Goal: Task Accomplishment & Management: Use online tool/utility

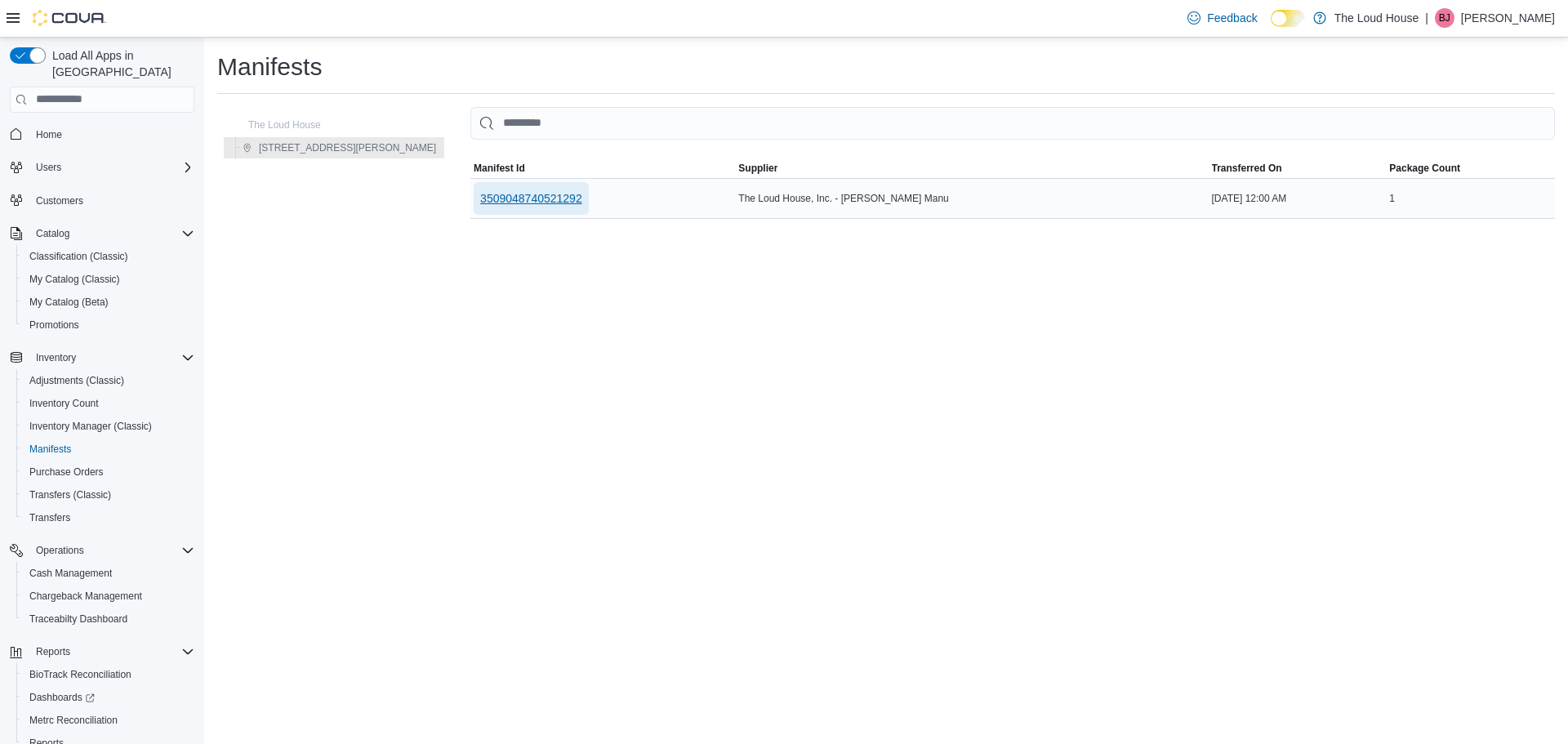
click at [480, 195] on span "3509048740521292" at bounding box center [531, 198] width 102 height 16
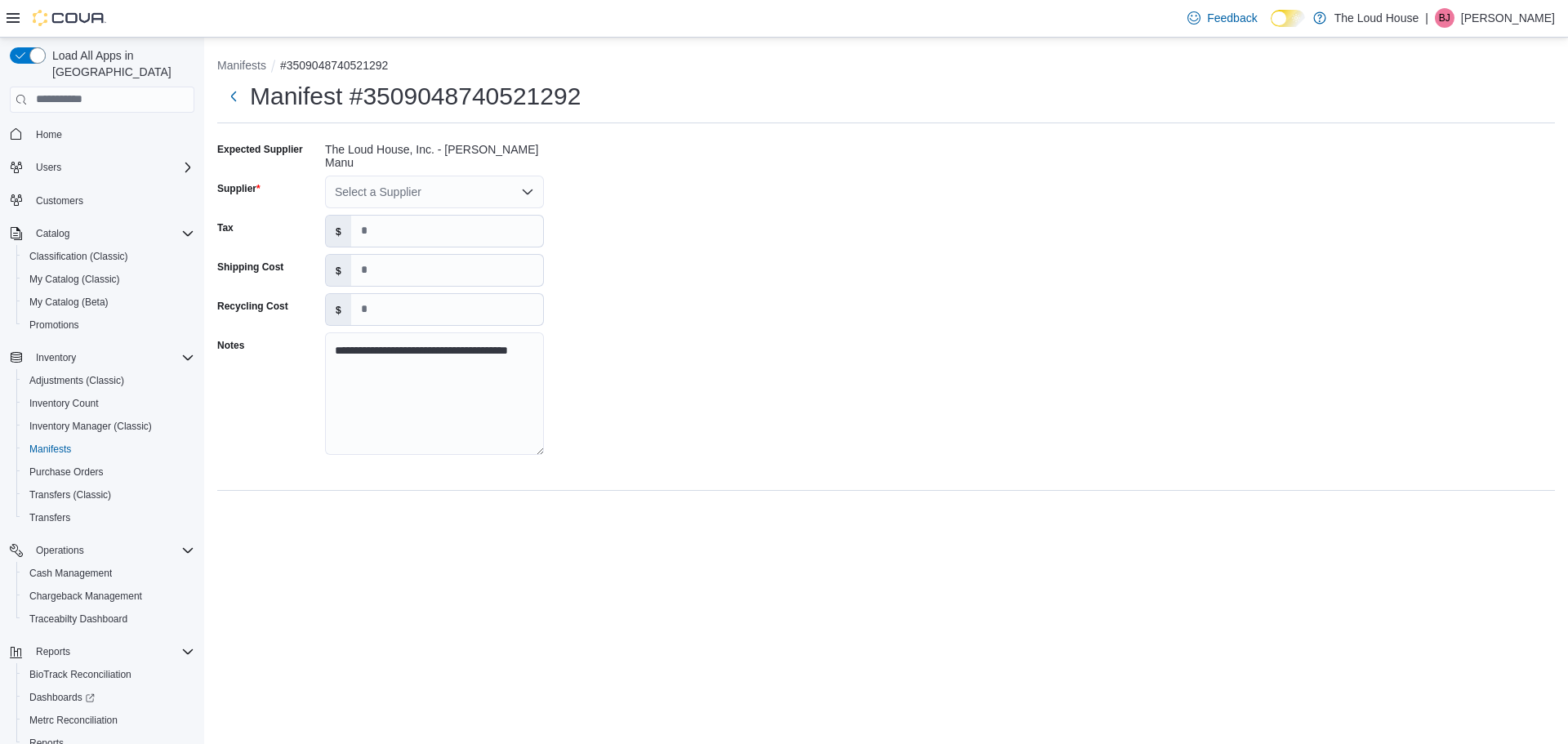
click at [533, 186] on icon "Open list of options" at bounding box center [527, 192] width 13 height 13
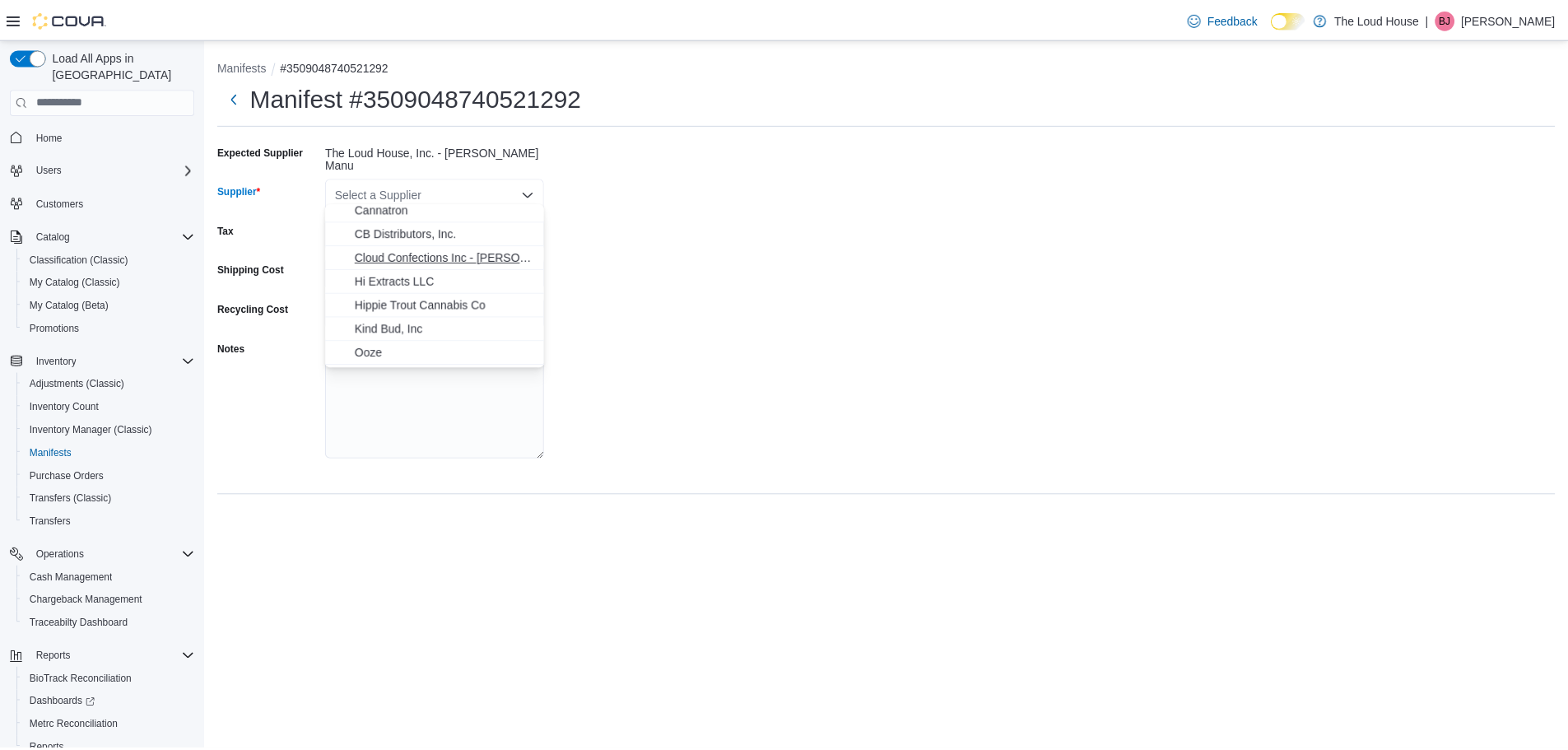
scroll to position [83, 0]
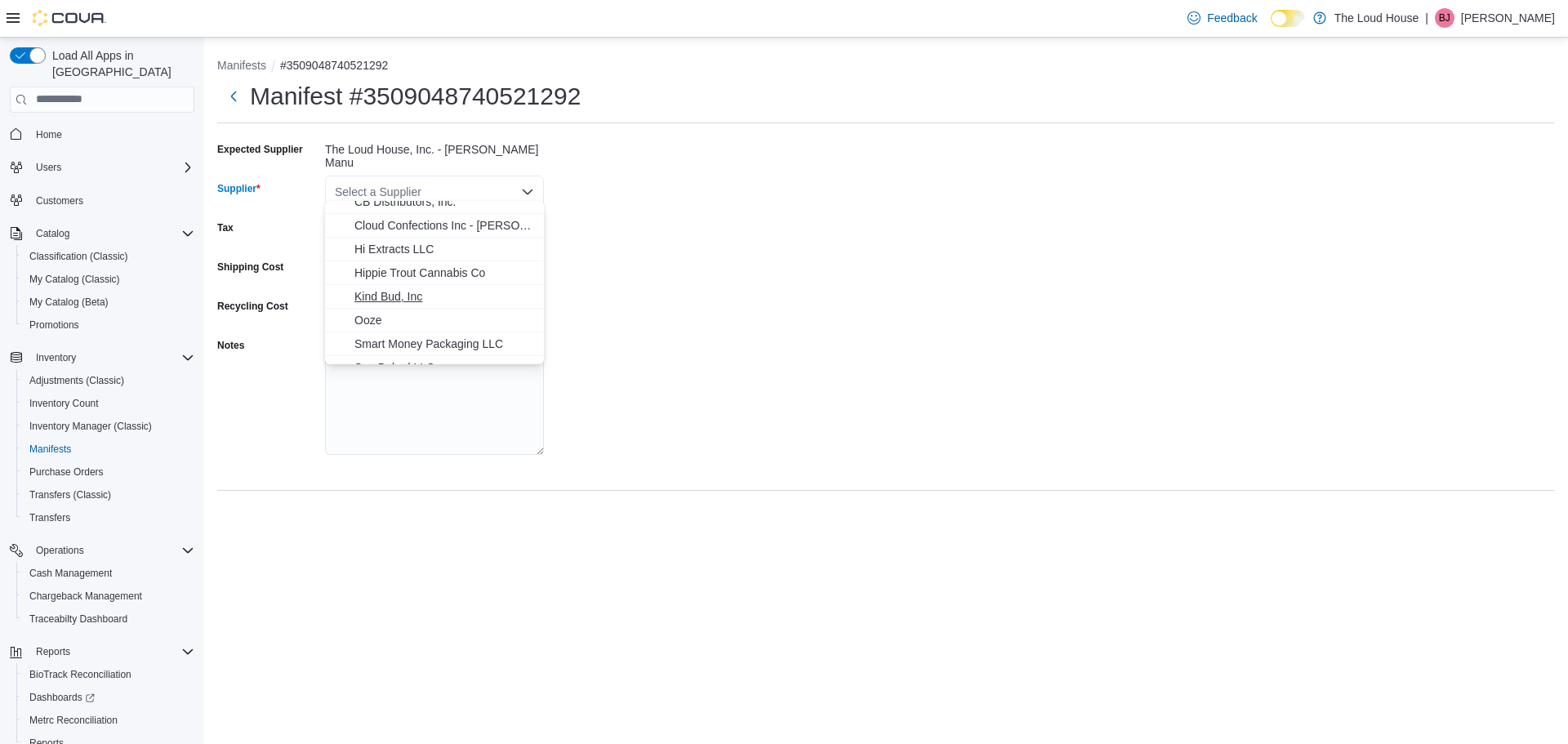
click at [394, 295] on span "Kind Bud, Inc" at bounding box center [444, 296] width 179 height 16
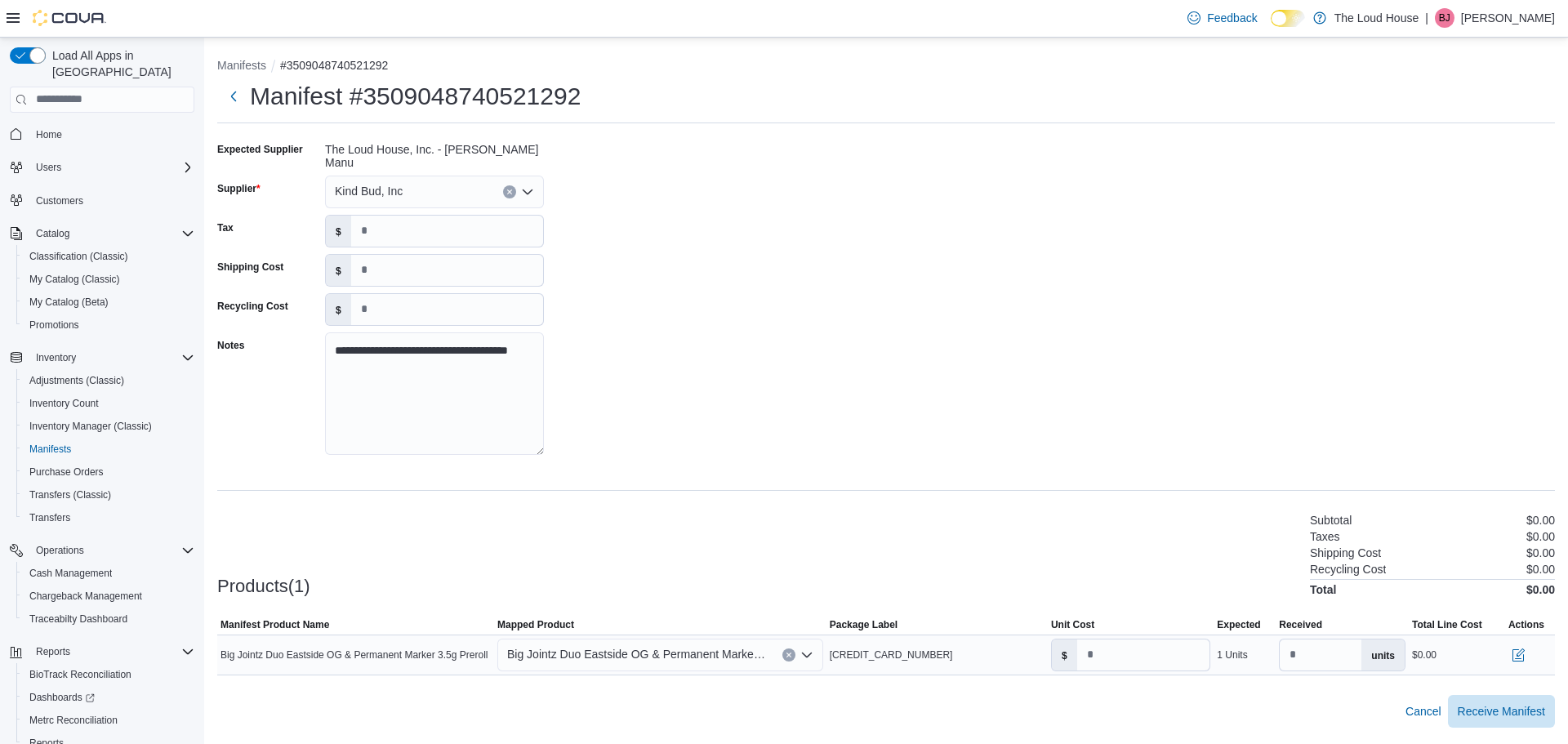
click at [810, 648] on icon "Open list of options" at bounding box center [806, 654] width 13 height 13
click at [893, 695] on div "Cancel Receive Manifest" at bounding box center [886, 711] width 1338 height 33
click at [1494, 703] on span "Receive Manifest" at bounding box center [1501, 710] width 87 height 16
